Goal: Task Accomplishment & Management: Complete application form

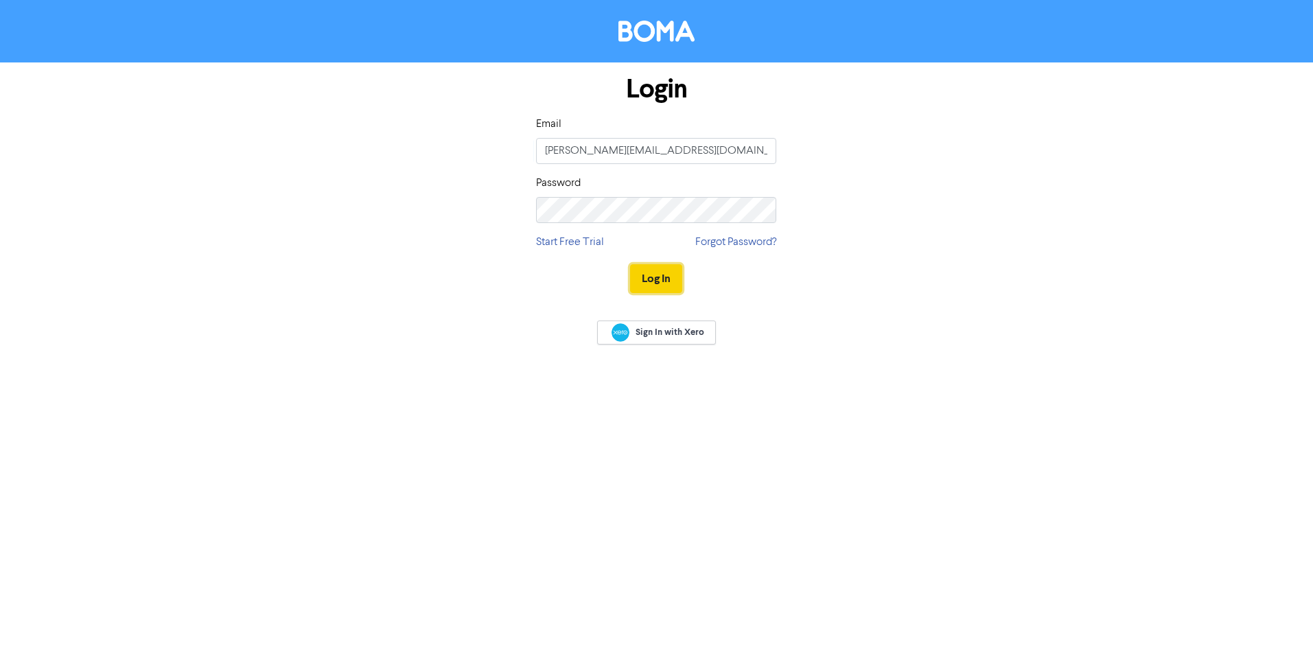
click at [656, 277] on button "Log In" at bounding box center [656, 278] width 52 height 29
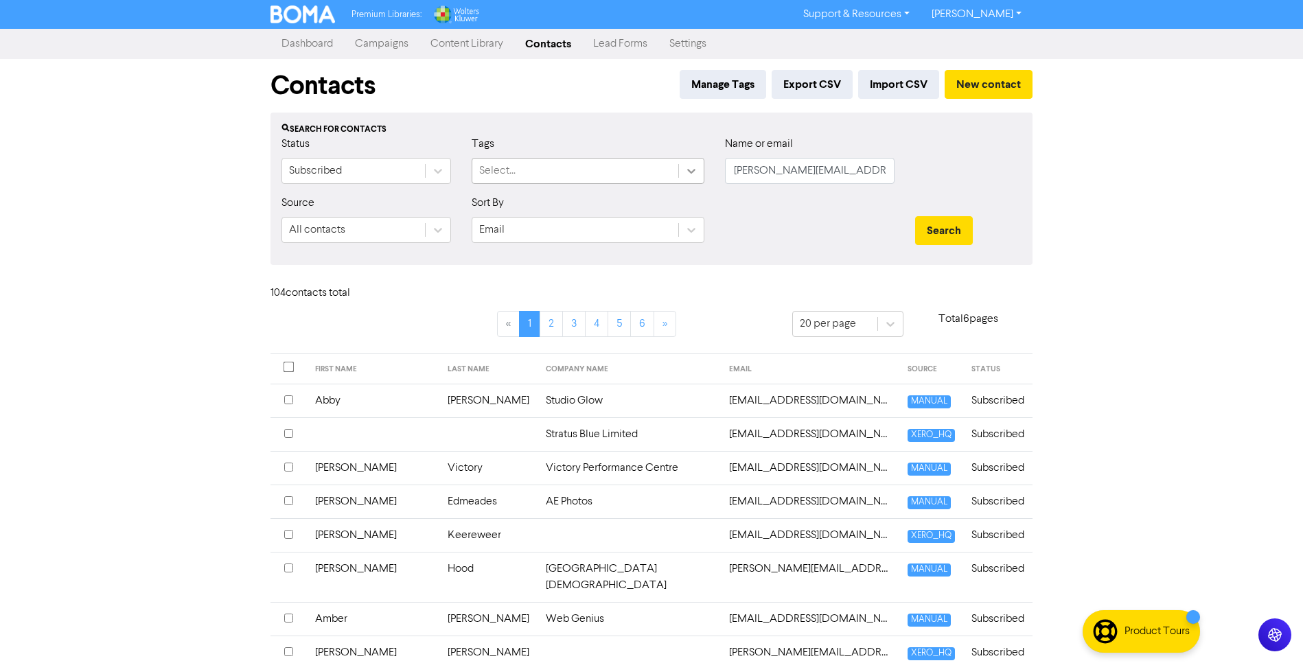
drag, startPoint x: 853, startPoint y: 172, endPoint x: 696, endPoint y: 168, distance: 156.6
click at [696, 168] on div "Status Subscribed Tags Select... Name or email [PERSON_NAME][EMAIL_ADDRESS][DOM…" at bounding box center [651, 165] width 761 height 59
type input "zinta"
click at [915, 216] on button "Search" at bounding box center [944, 230] width 58 height 29
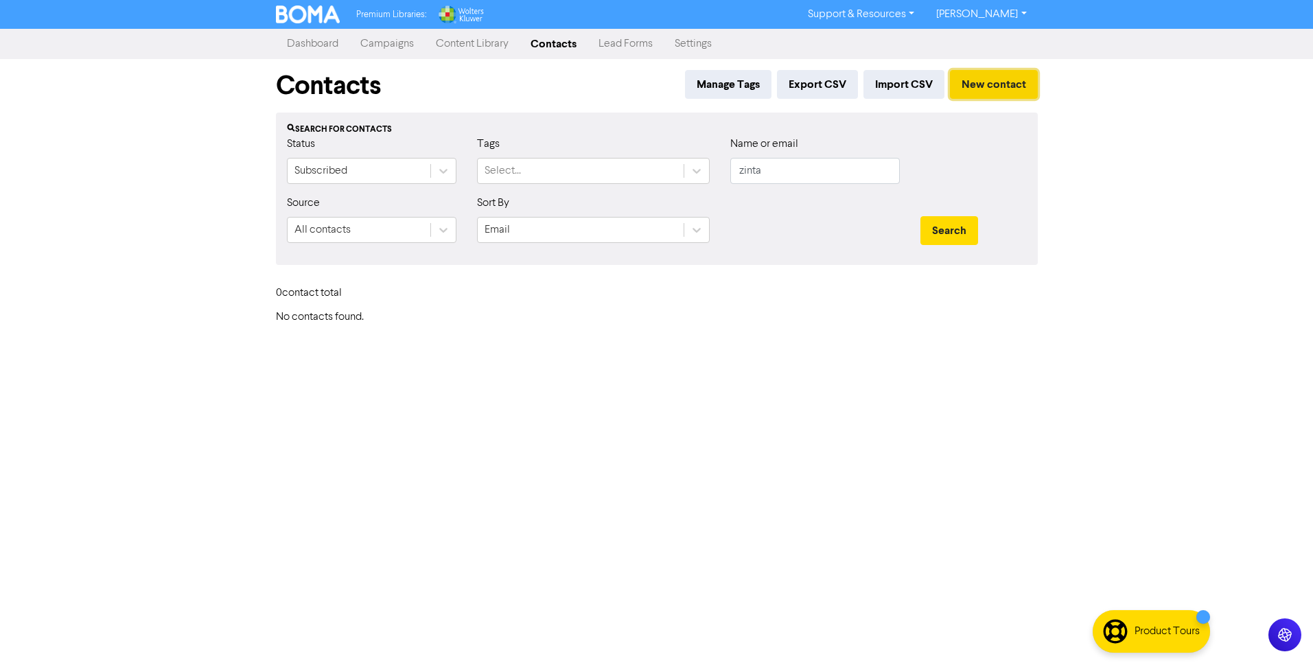
click at [973, 83] on button "New contact" at bounding box center [994, 84] width 88 height 29
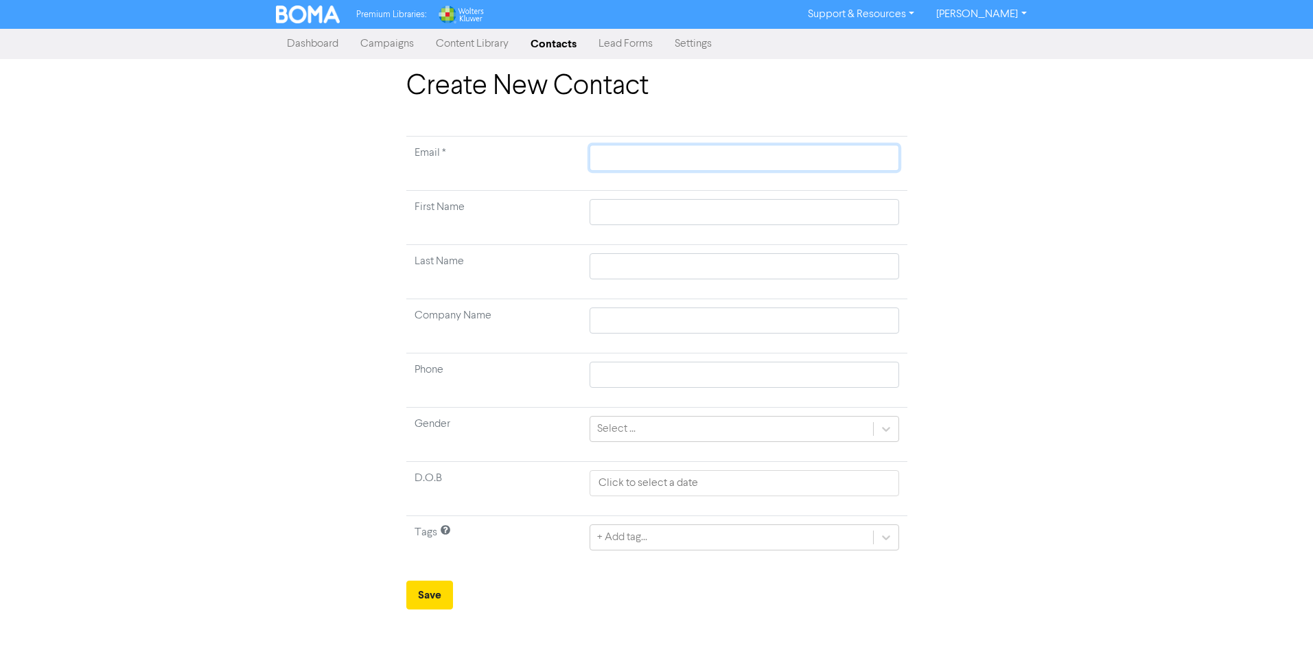
click at [632, 161] on input "text" at bounding box center [744, 158] width 309 height 26
type input "z"
type input "zk"
type input "zkr"
type input "zkru"
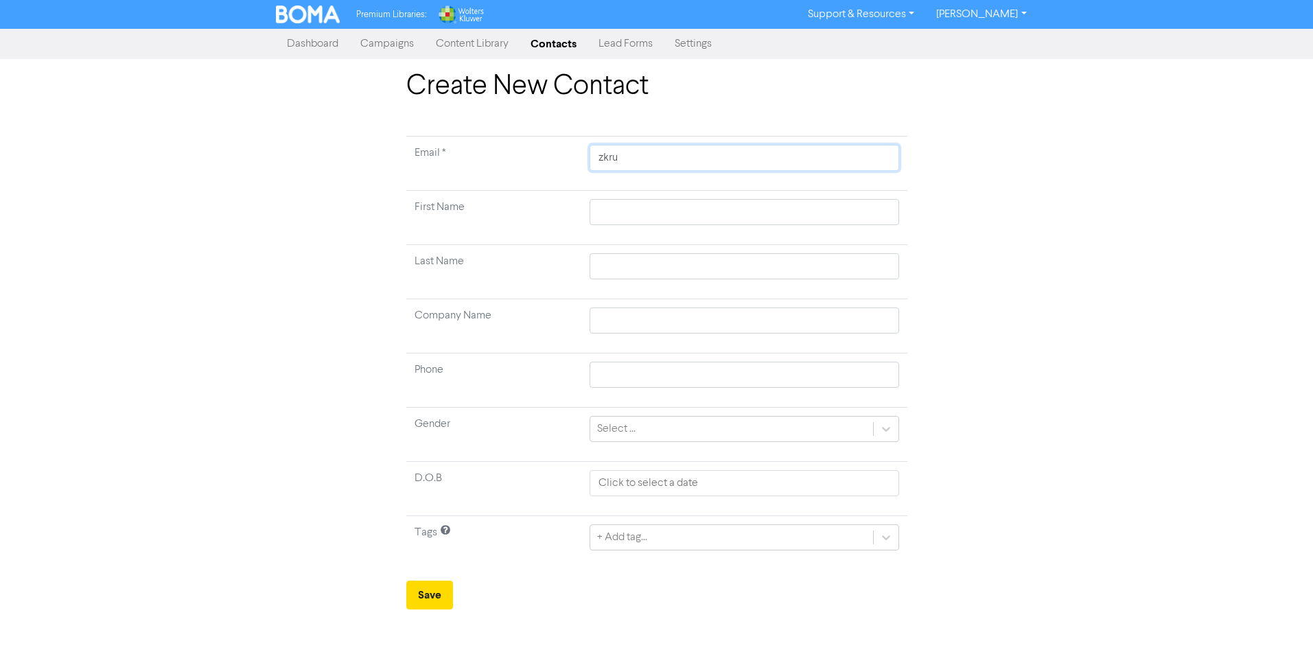
type input "zkrum"
type input "zkrumi"
type input "zkrumin"
type input "zkrumins"
type input "zkrumins@"
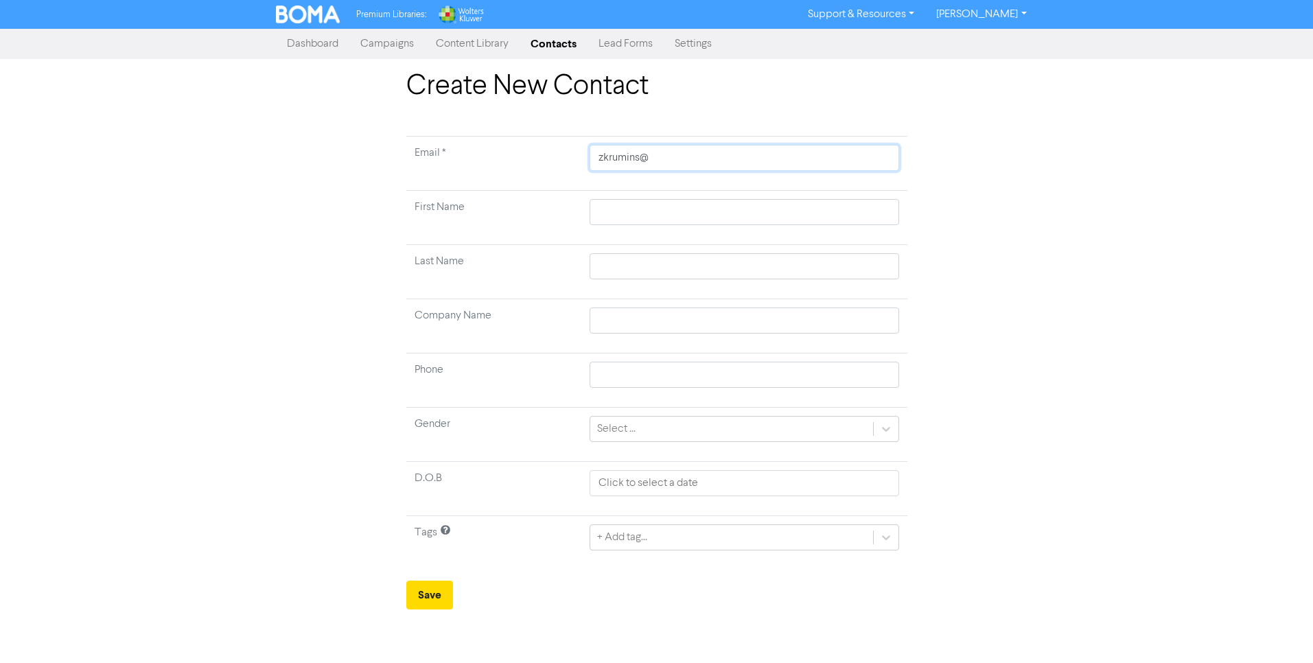
type input "zkrumins@g"
type input "zkrumins@gm"
type input "zkrumins@gma"
type input "zkrumins@gmai"
type input "[EMAIL_ADDRESS]"
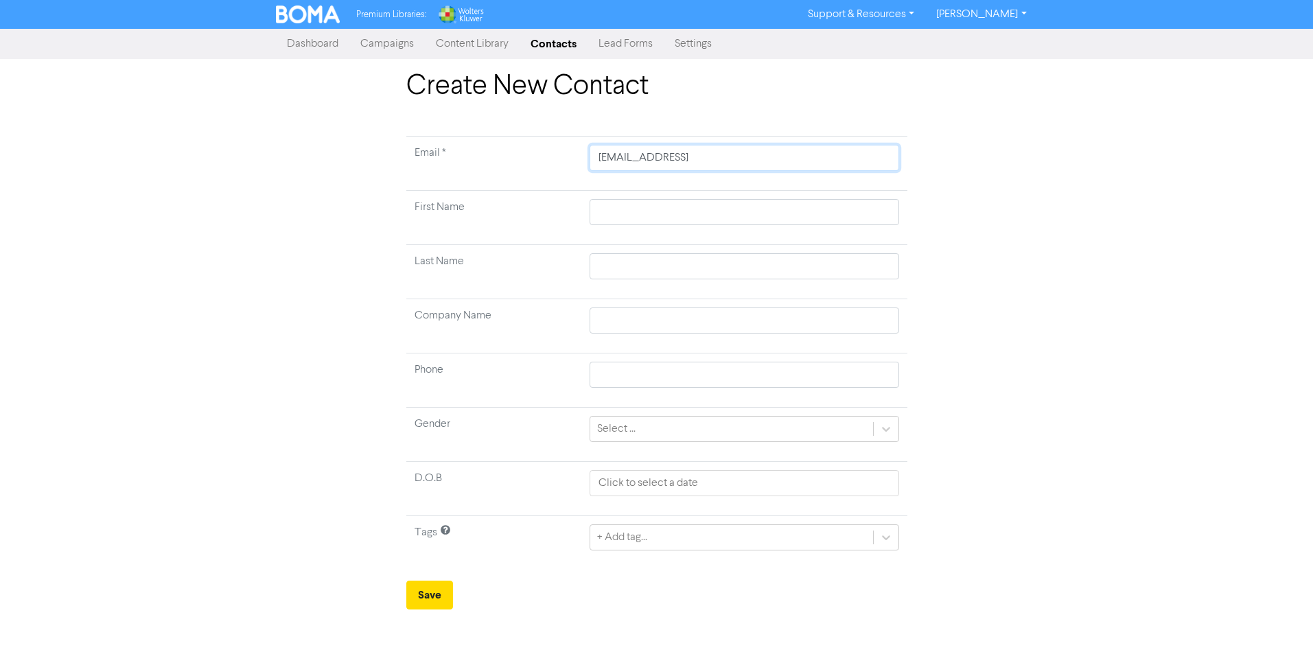
type input "[EMAIL_ADDRESS]."
type input "zkrumins@gmail.c"
type input "[EMAIL_ADDRESS][DOMAIN_NAME]"
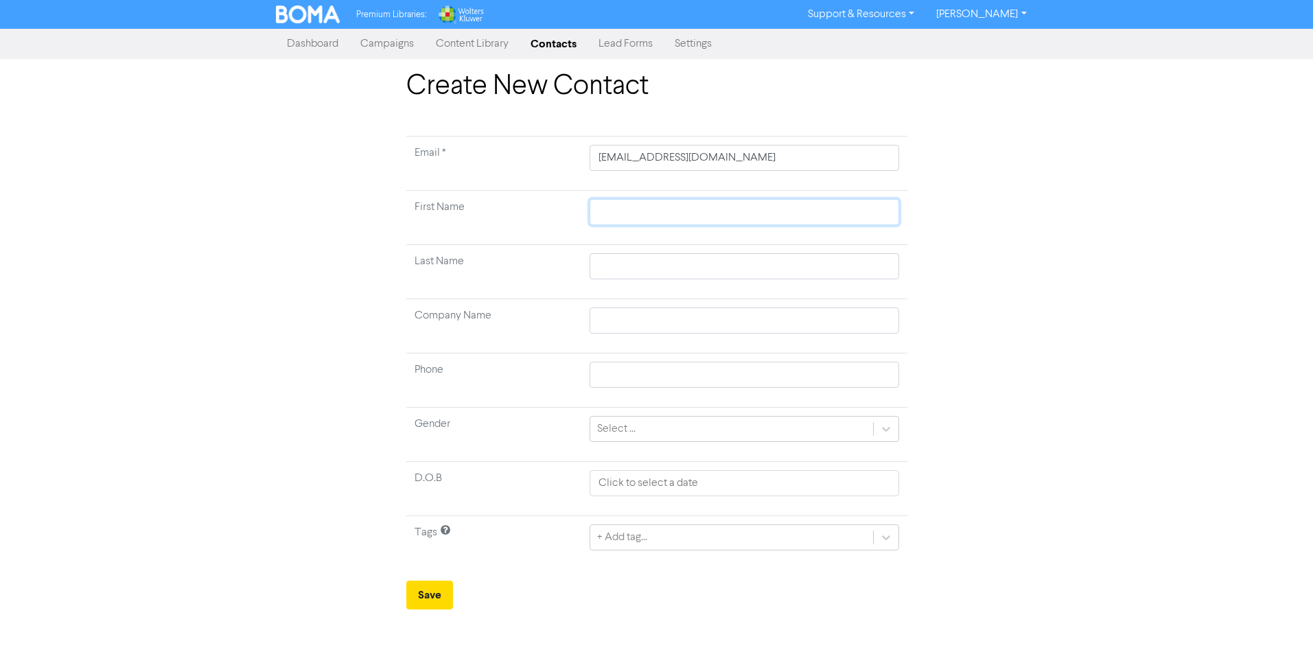
type input "Z"
type input "Zi"
type input "Zin"
type input "[PERSON_NAME]"
type input "Zinta"
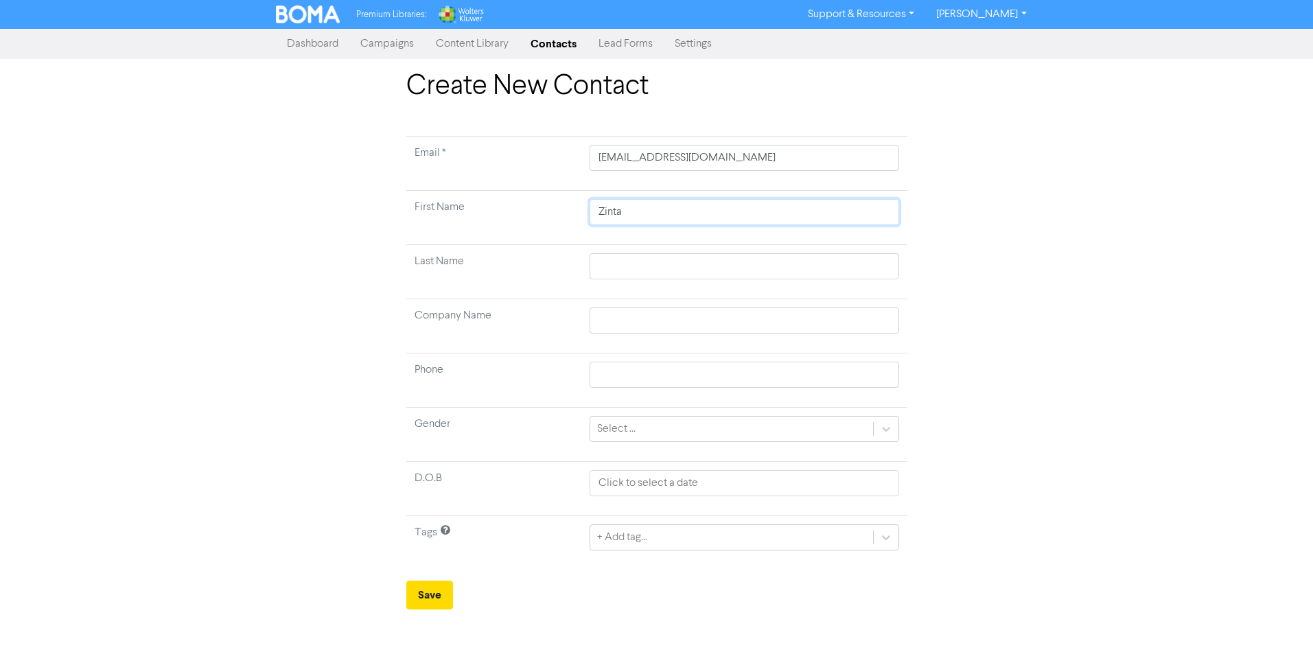
type input "Zinta"
type input "K"
type input "Kr"
type input "Kru"
type input "[PERSON_NAME]"
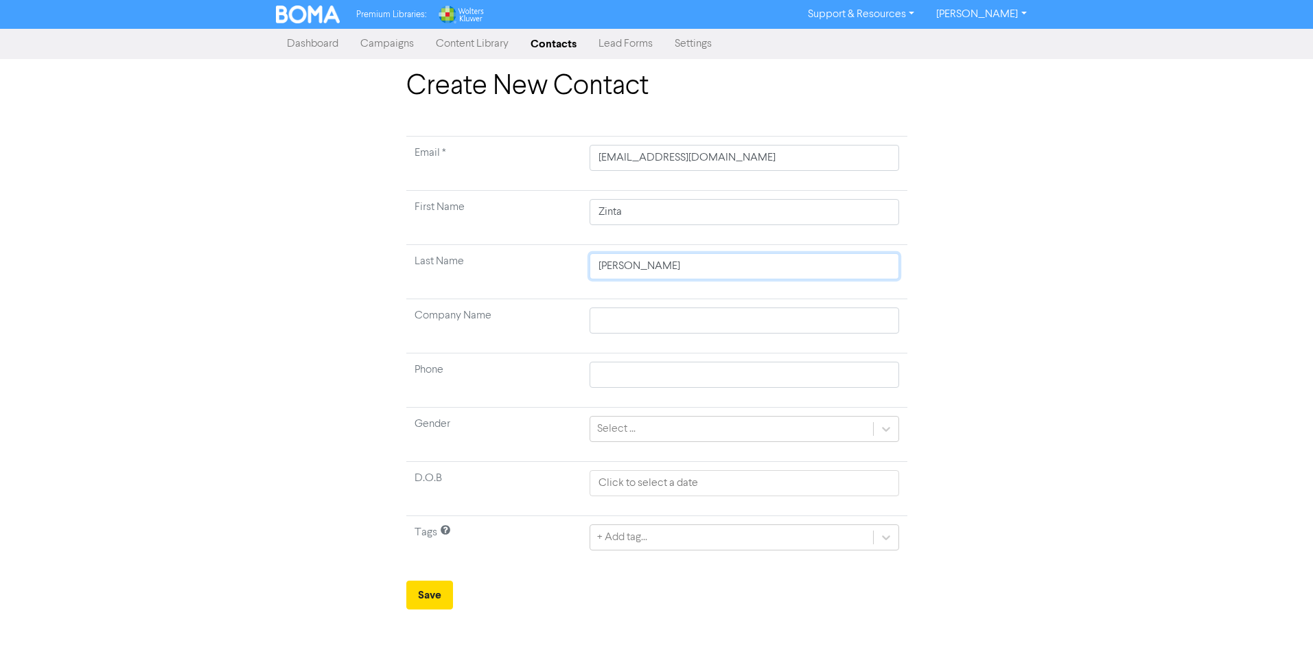
type input "Krumi"
type input "[PERSON_NAME]"
click at [651, 326] on input "text" at bounding box center [744, 321] width 309 height 26
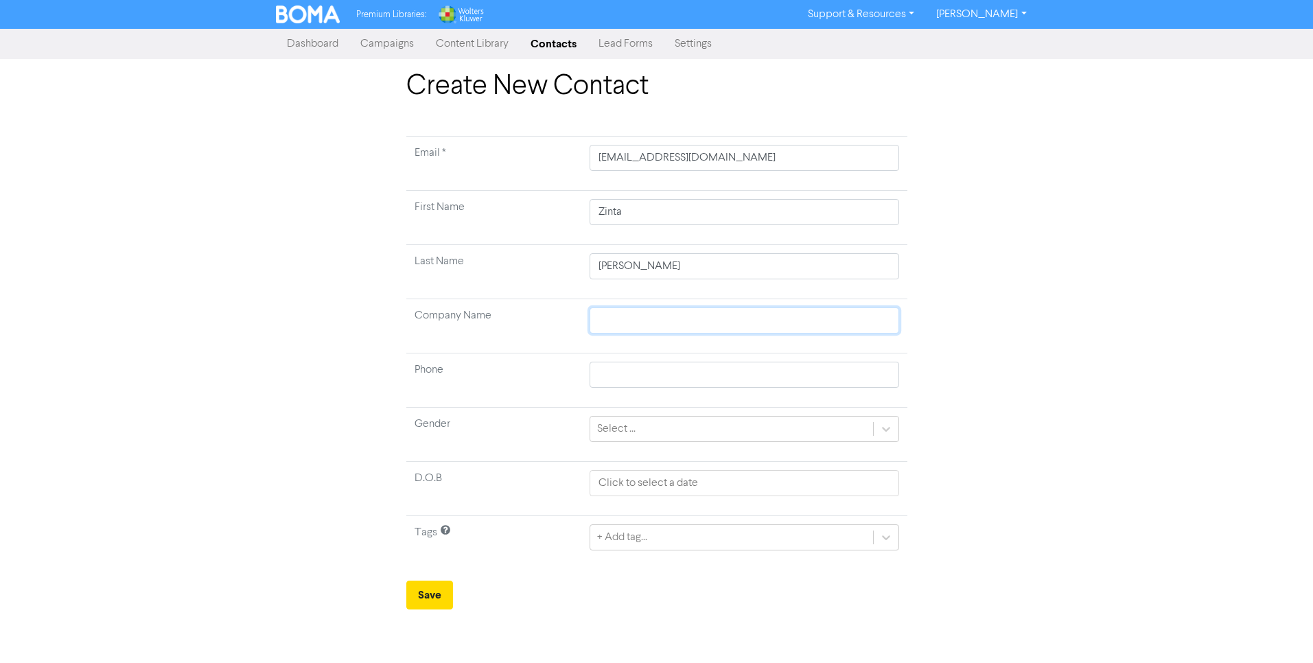
type input "K"
type input "Ka"
type input "Kat"
type input "[PERSON_NAME]"
type input "Katik"
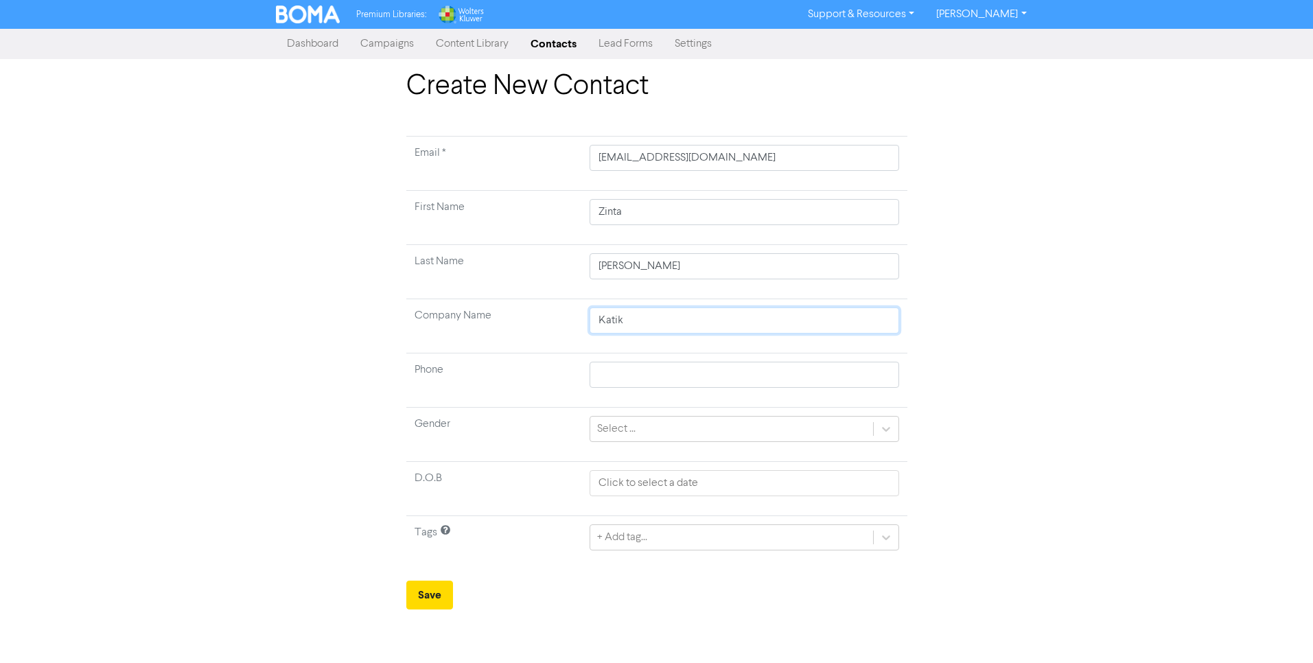
type input "Katika"
type input "Katikat"
type input "Katikati"
type input "Katikati C"
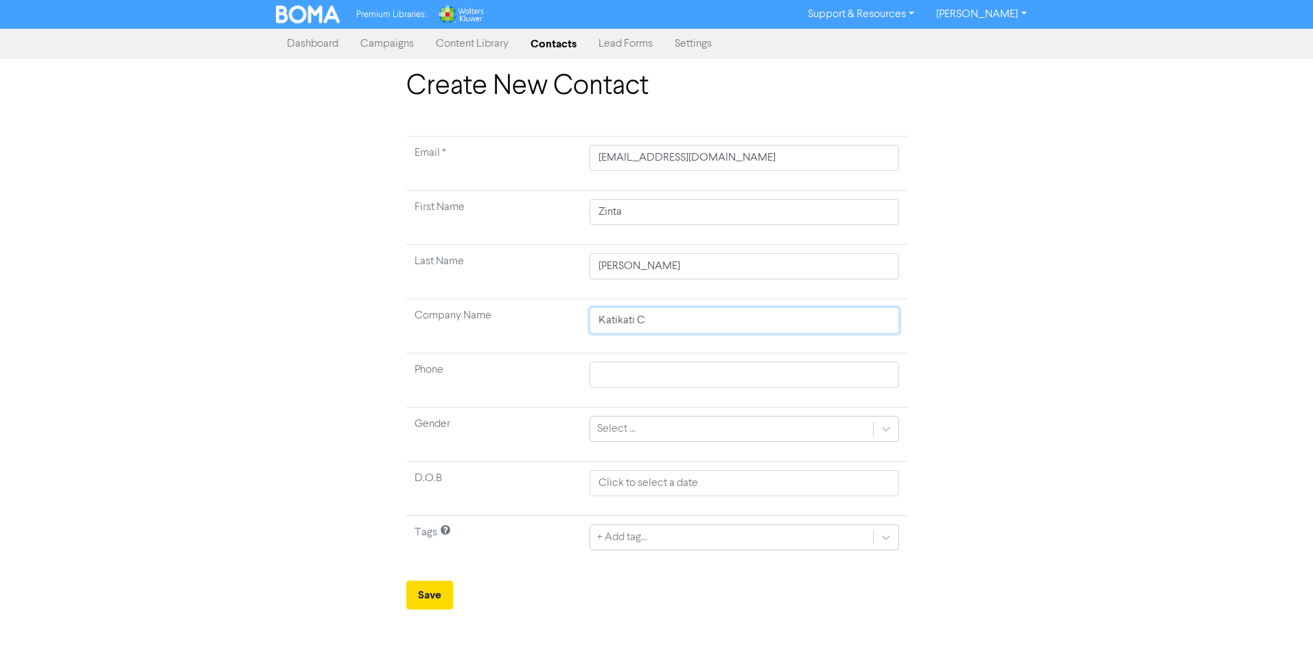
type input "Katikati Co"
type input "Katikati Com"
type input "Katikati Comm"
type input "Katikati Commu"
type input "Katikati Commun"
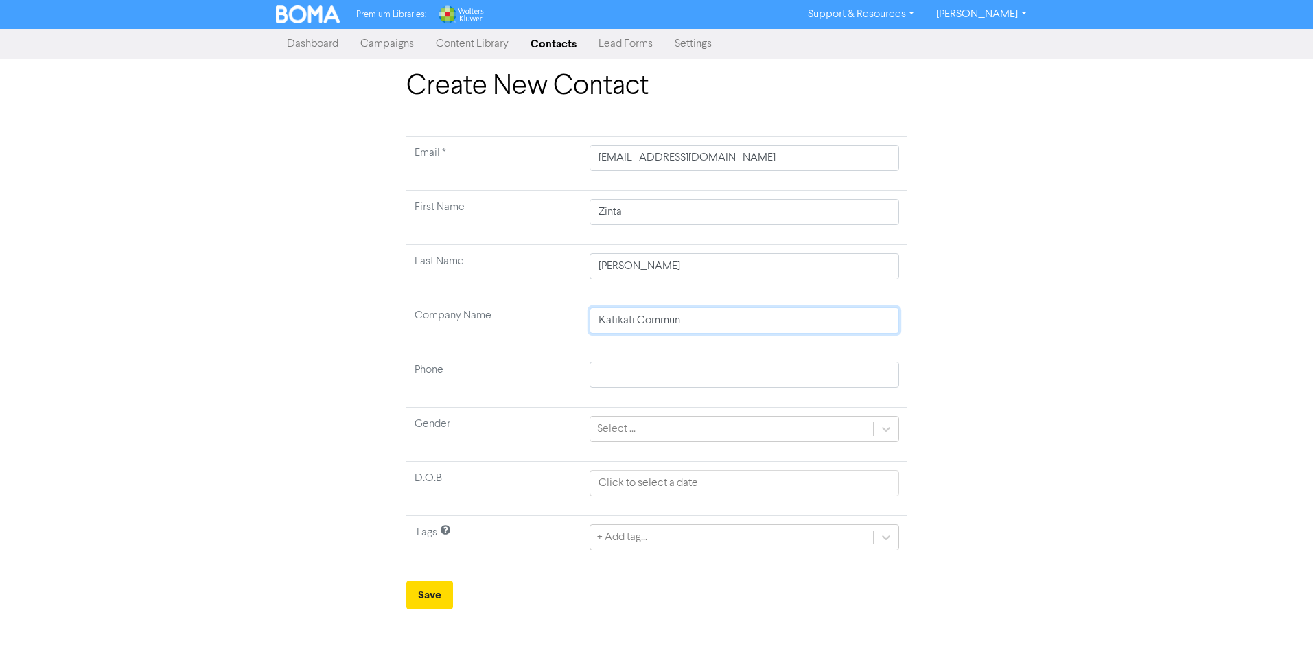
type input "Katikati Communi"
type input "Katikati Communit"
type input "Katikati Community"
type input "Katikati Community T"
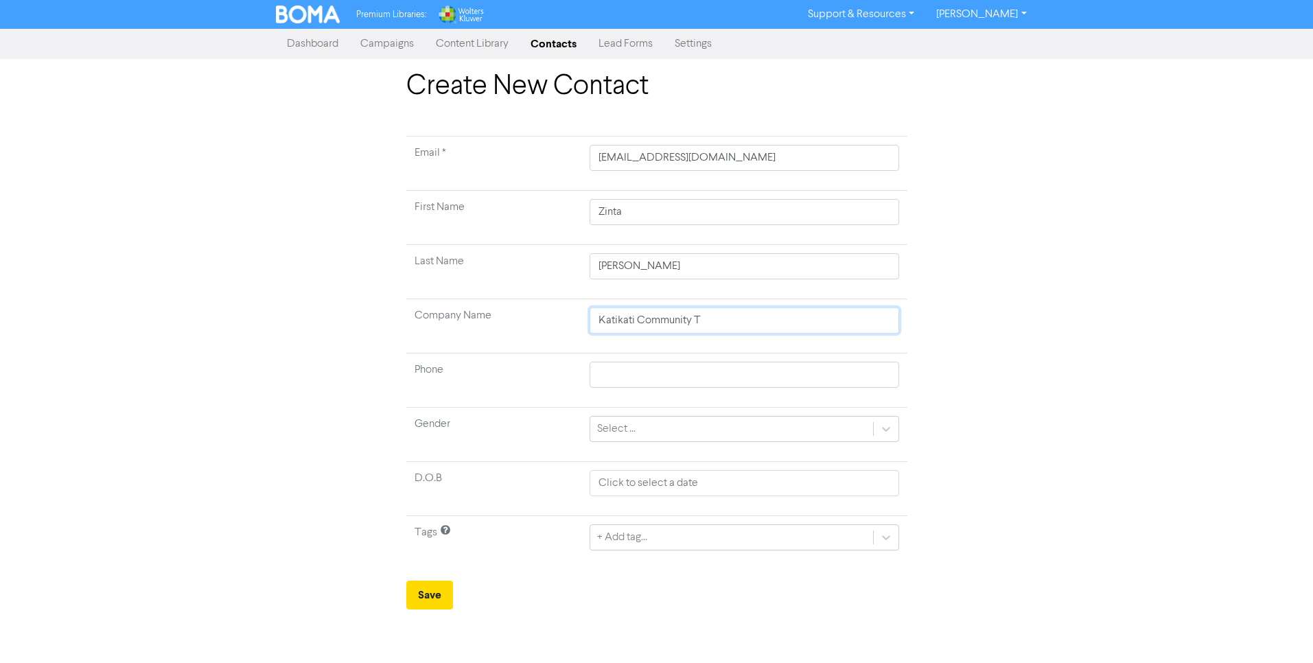
type input "Katikati Community Tr"
type input "Katikati Community Tru"
type input "Katikati Community Trus"
type input "Katikati Community Trust"
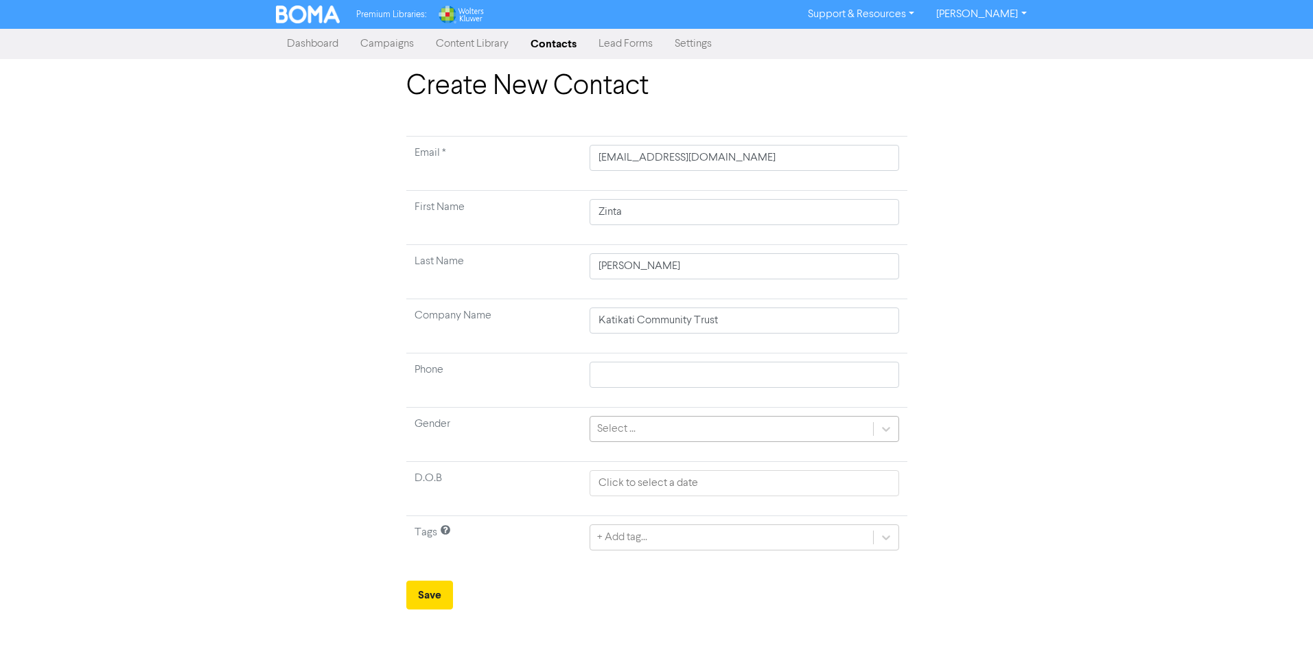
click at [660, 436] on div "Select ..." at bounding box center [731, 429] width 282 height 25
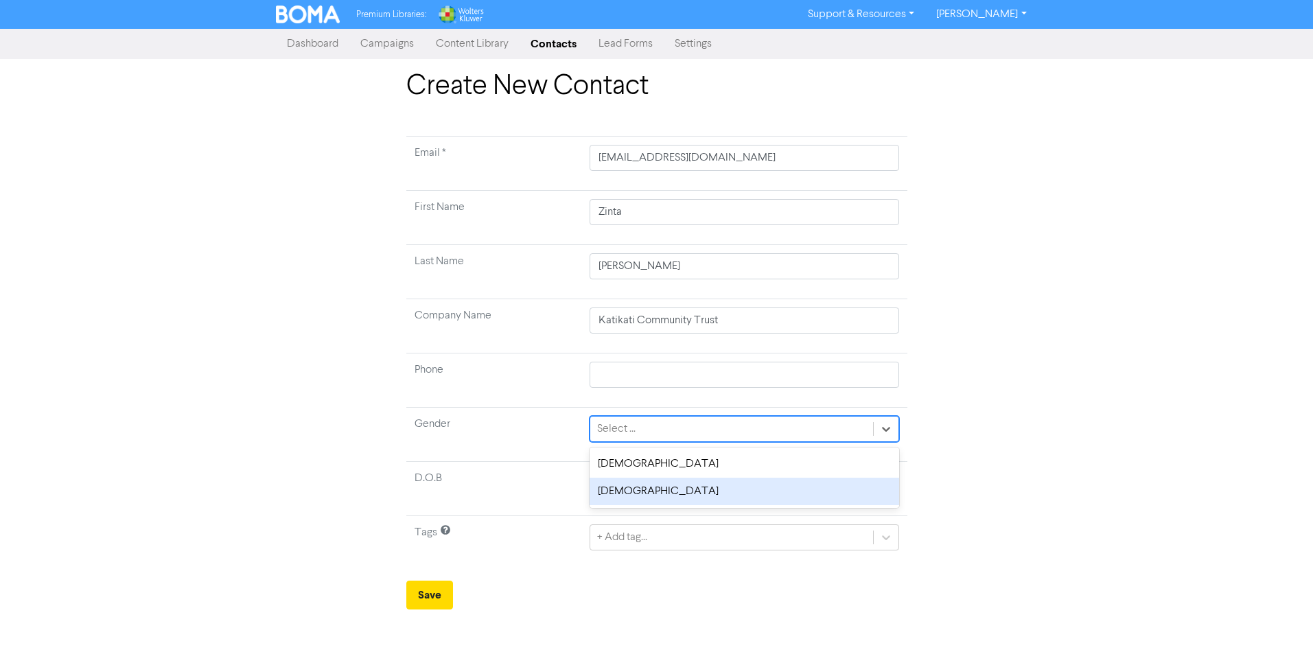
click at [643, 485] on div "[DEMOGRAPHIC_DATA]" at bounding box center [744, 491] width 309 height 27
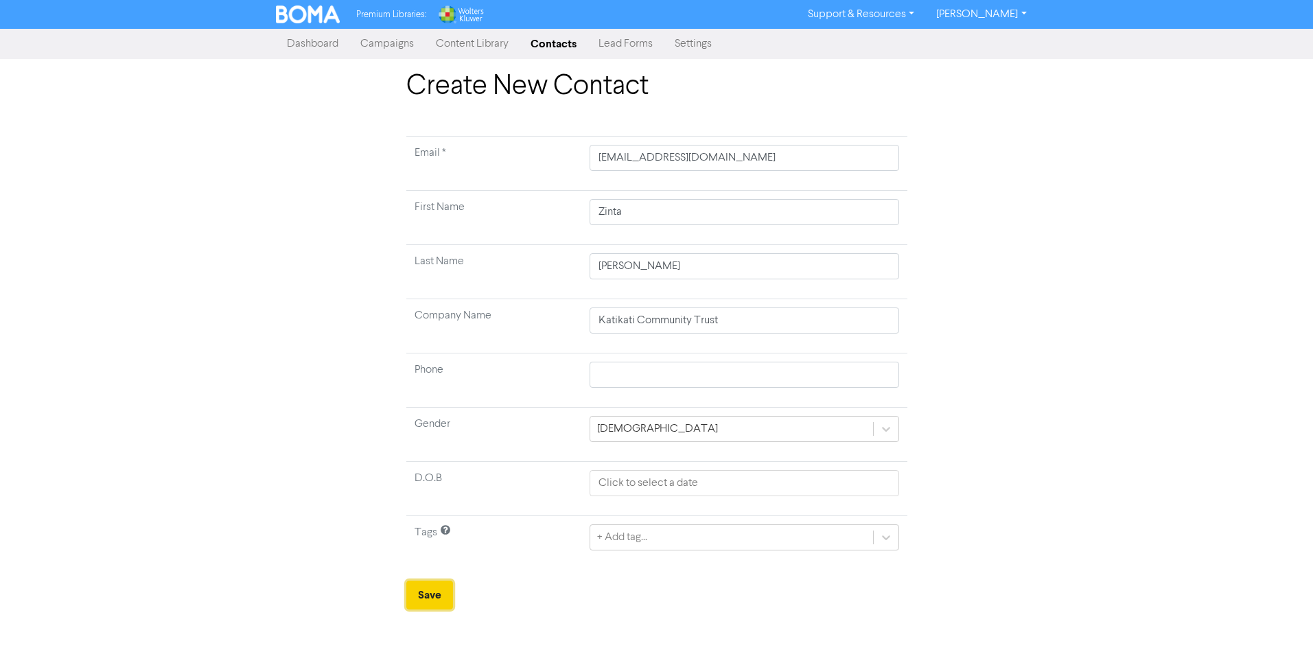
click at [427, 593] on button "Save" at bounding box center [429, 595] width 47 height 29
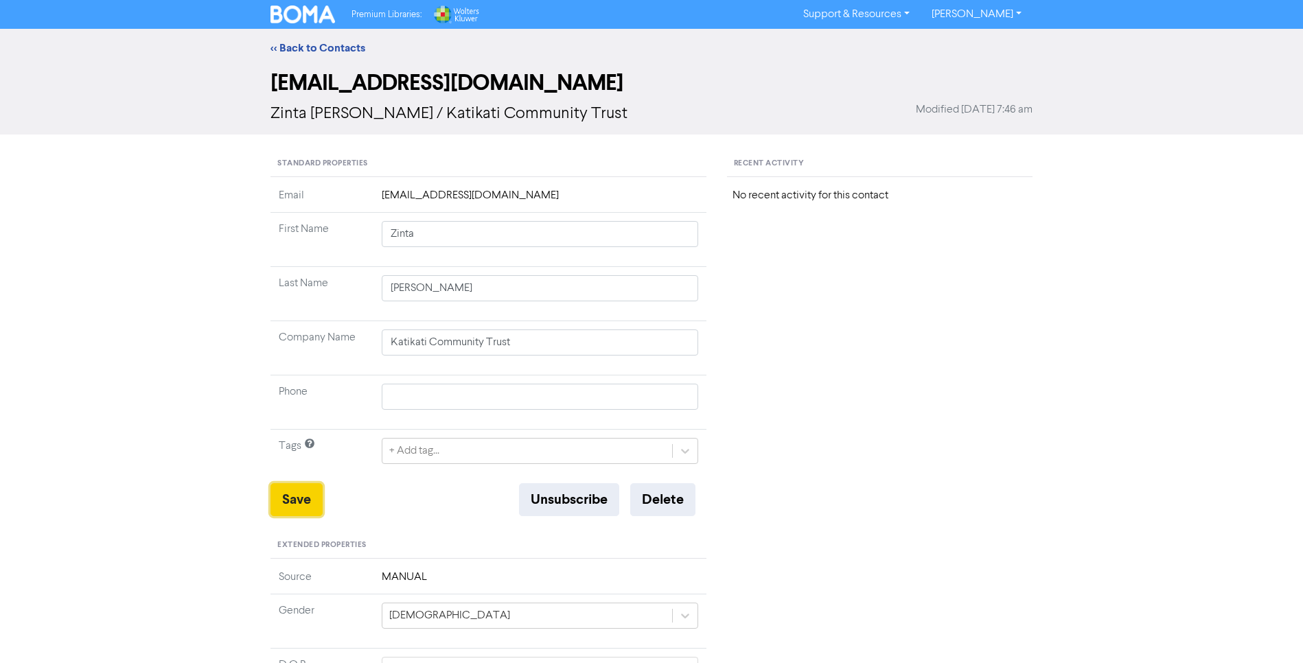
click at [297, 496] on button "Save" at bounding box center [296, 499] width 52 height 33
click at [304, 45] on link "<< Back to Contacts" at bounding box center [317, 48] width 95 height 14
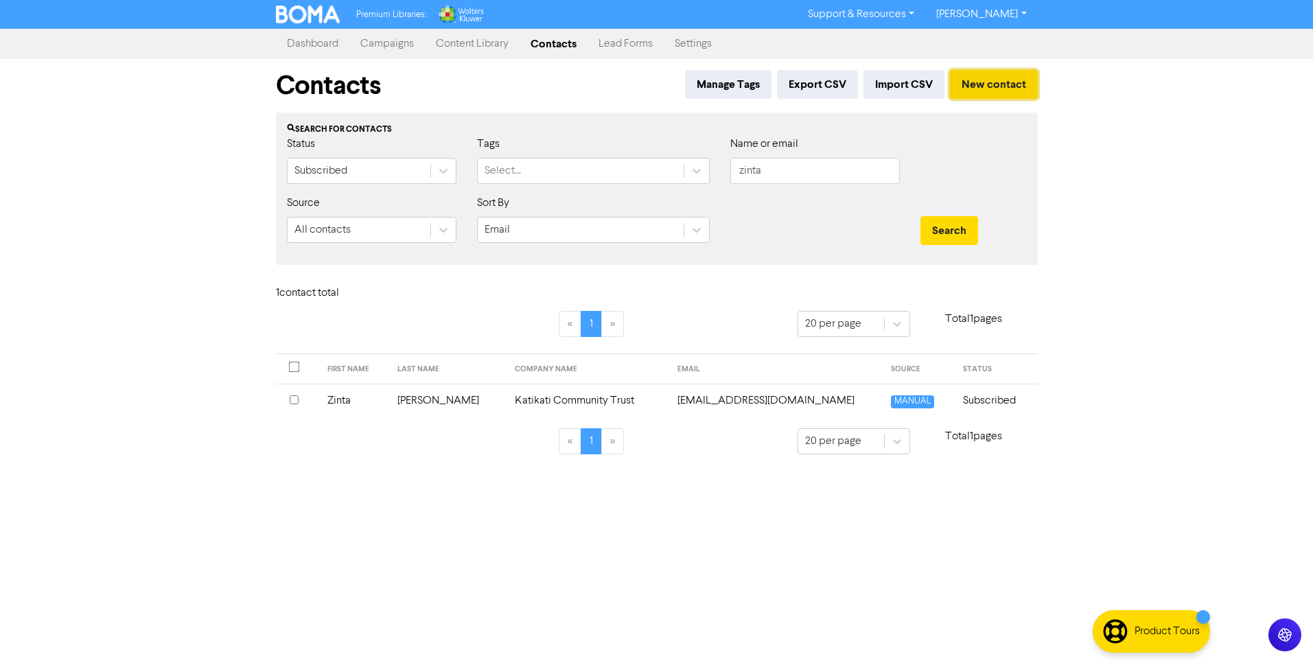
click at [981, 84] on button "New contact" at bounding box center [994, 84] width 88 height 29
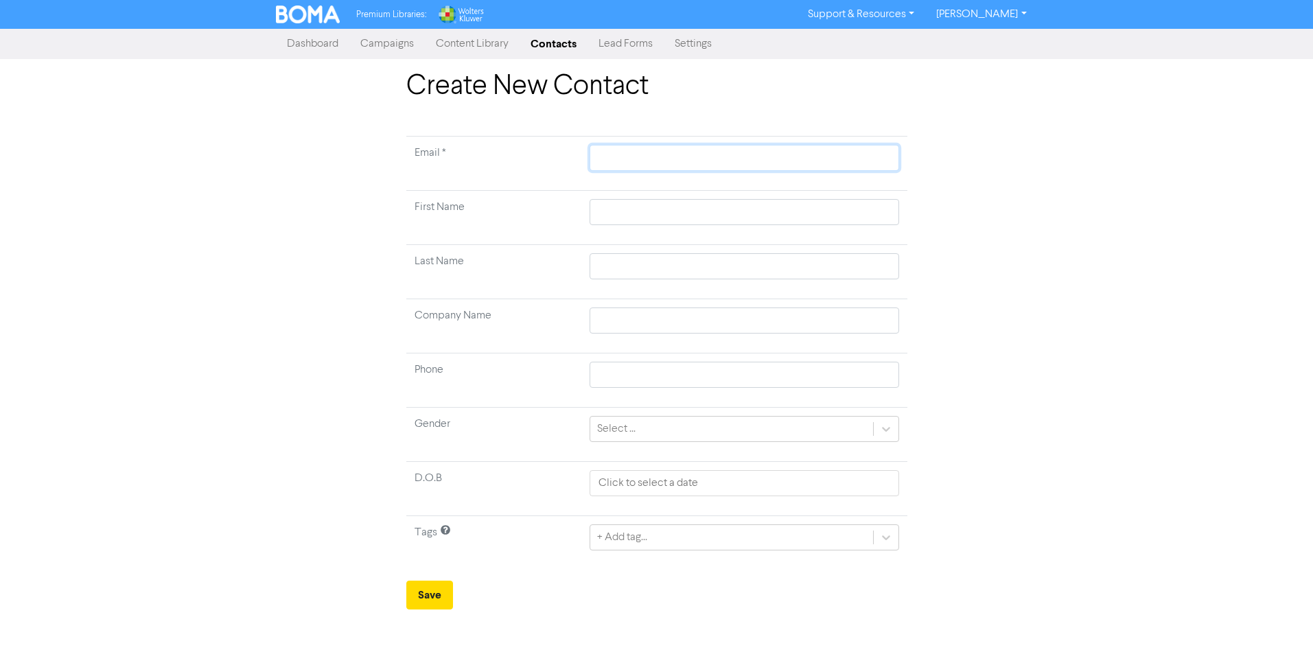
click at [649, 157] on input "text" at bounding box center [744, 158] width 309 height 26
type input "s"
click at [879, 428] on icon at bounding box center [886, 429] width 14 height 14
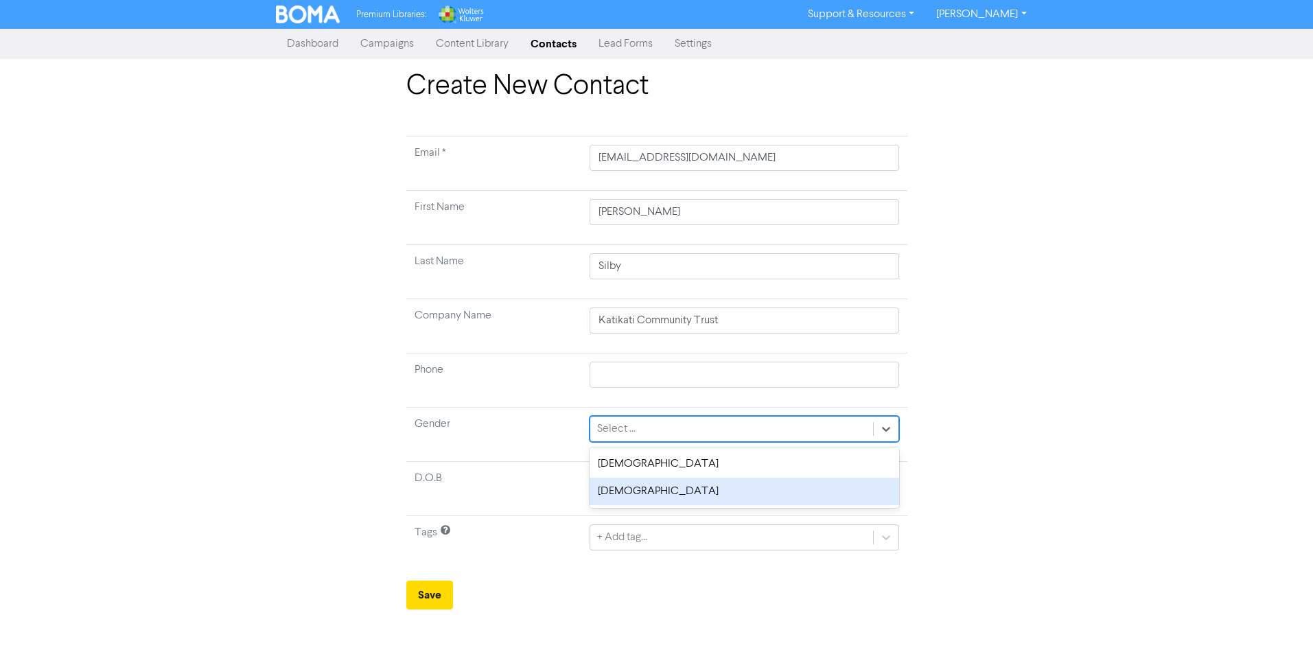
click at [726, 486] on div "[DEMOGRAPHIC_DATA]" at bounding box center [744, 491] width 309 height 27
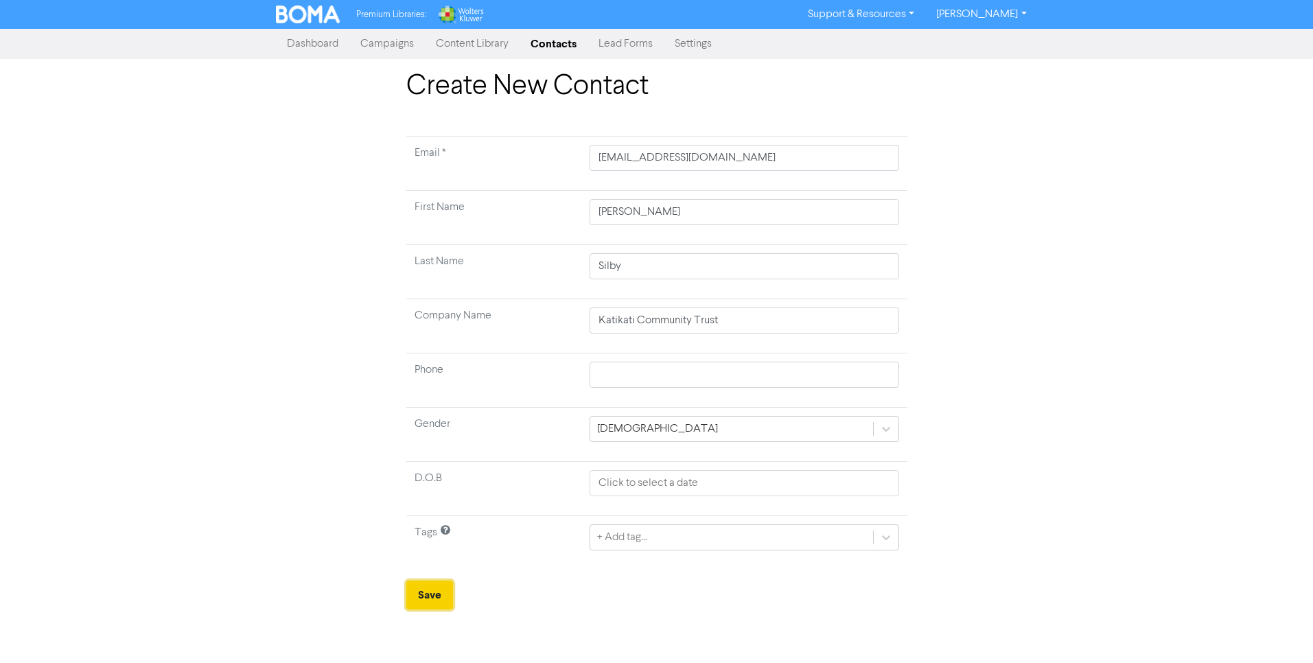
click at [433, 592] on button "Save" at bounding box center [429, 595] width 47 height 29
